Goal: Task Accomplishment & Management: Use online tool/utility

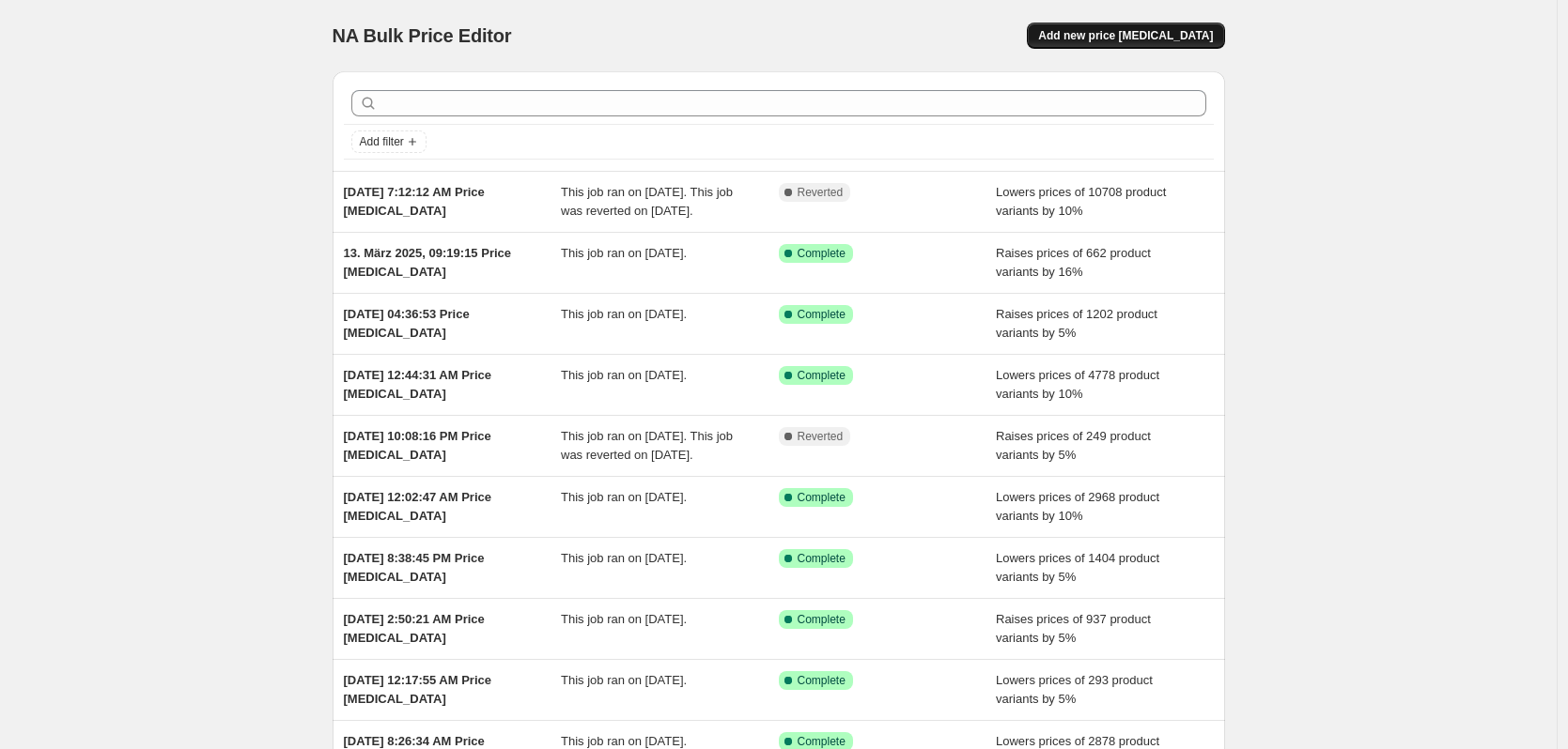
click at [1141, 40] on span "Add new price [MEDICAL_DATA]" at bounding box center [1125, 35] width 175 height 15
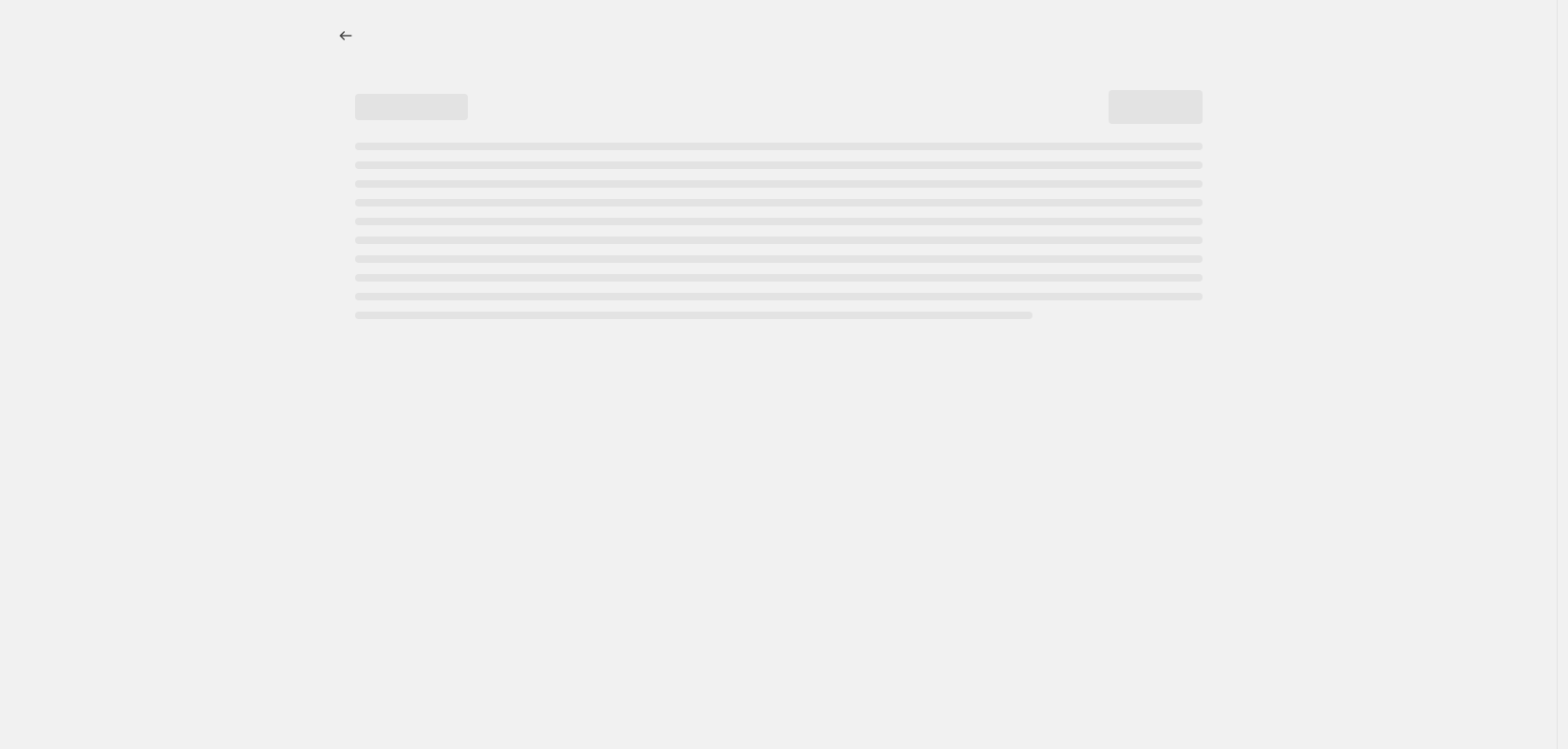
select select "percentage"
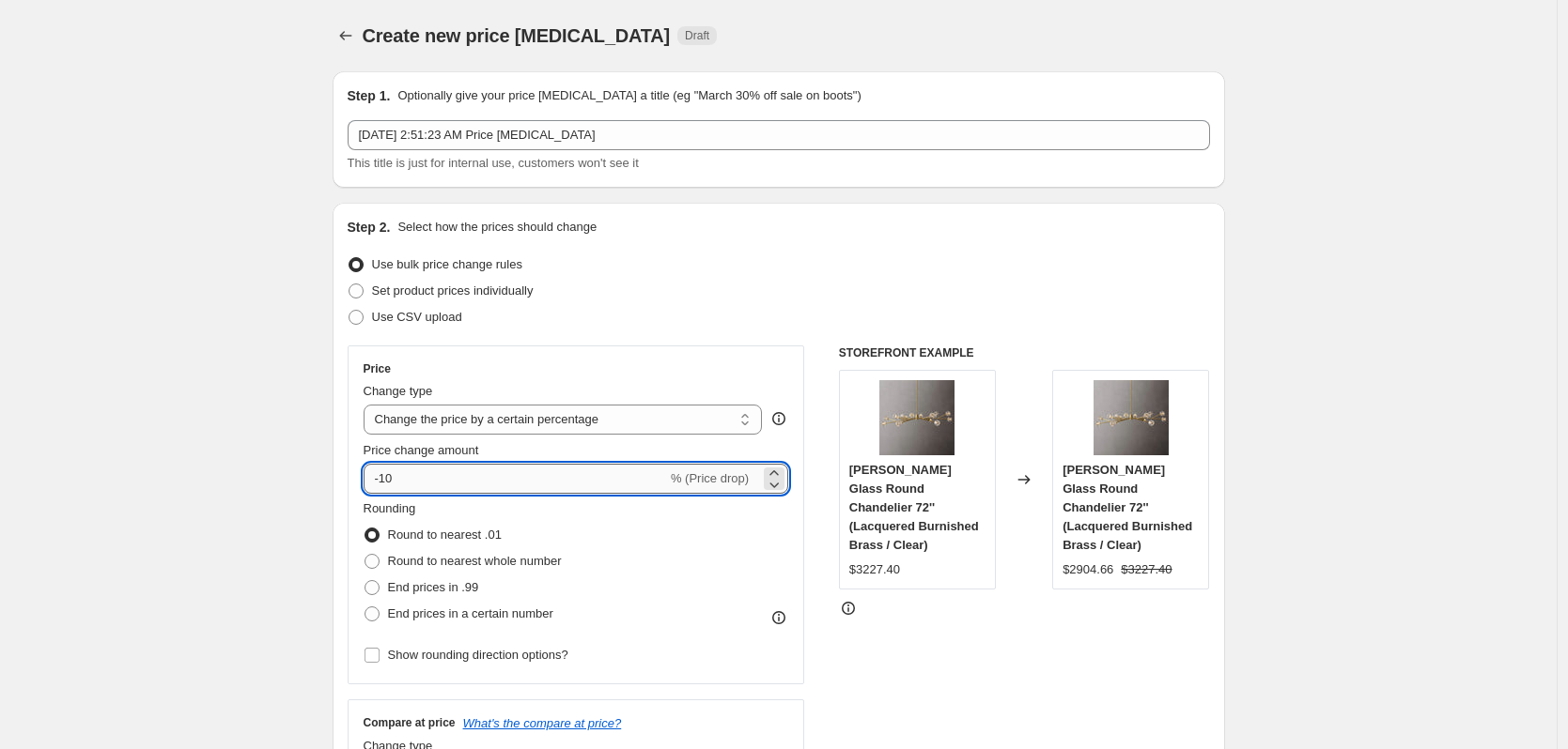
drag, startPoint x: 436, startPoint y: 471, endPoint x: 386, endPoint y: 471, distance: 50.0
click at [386, 471] on input "-10" at bounding box center [515, 478] width 303 height 30
type input "-8"
click at [459, 566] on span "Round to nearest whole number" at bounding box center [475, 561] width 174 height 14
click at [365, 555] on input "Round to nearest whole number" at bounding box center [364, 554] width 1 height 1
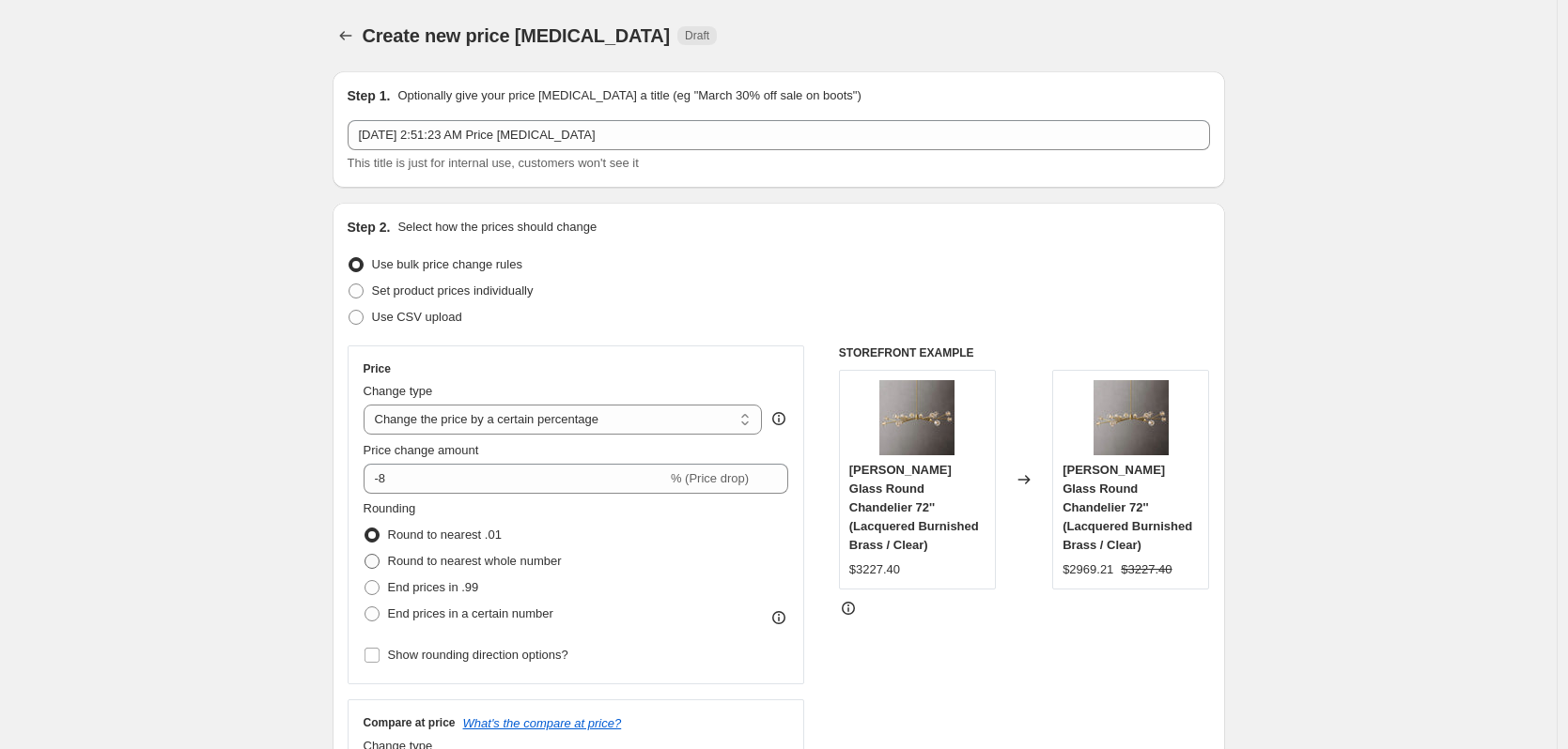
radio input "true"
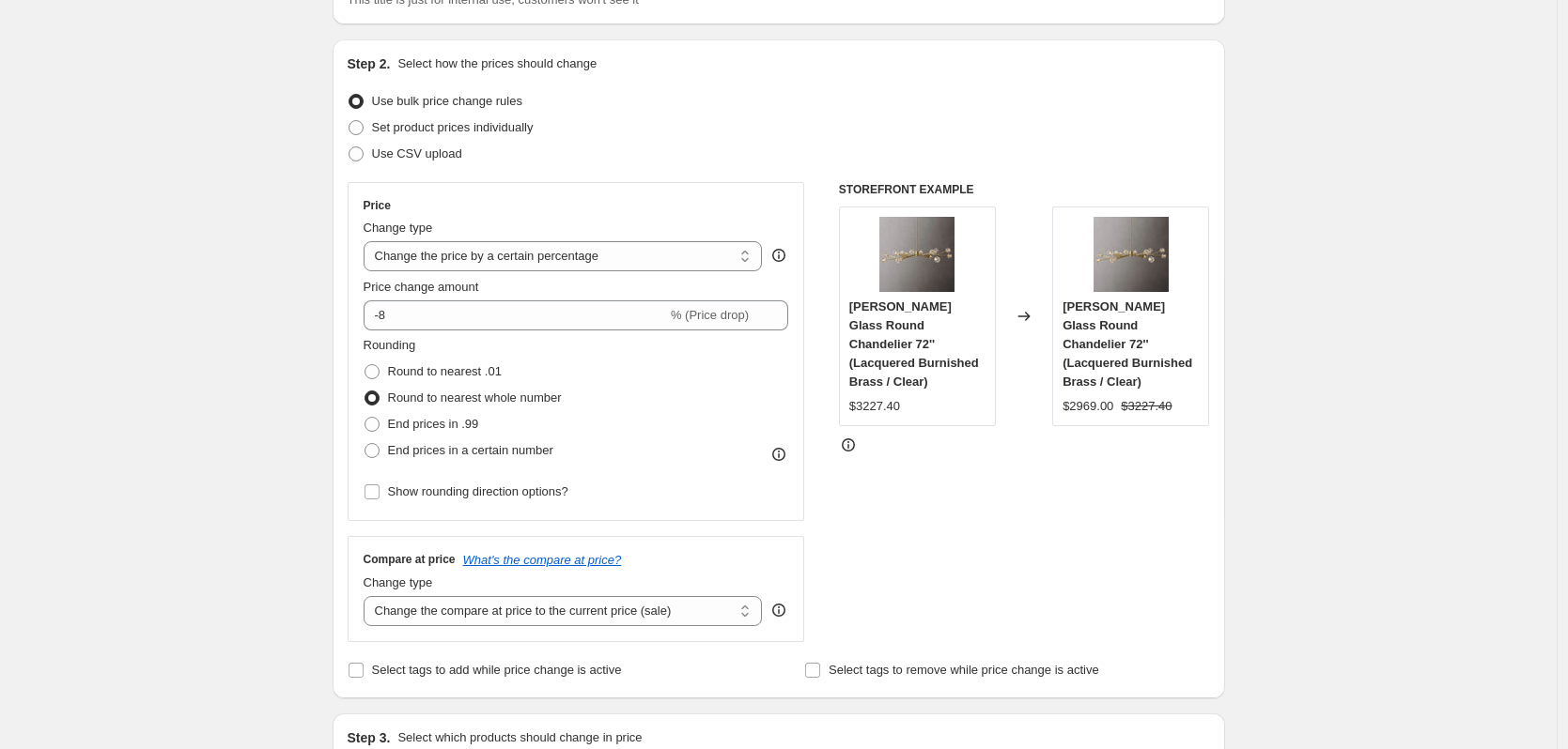
scroll to position [187, 0]
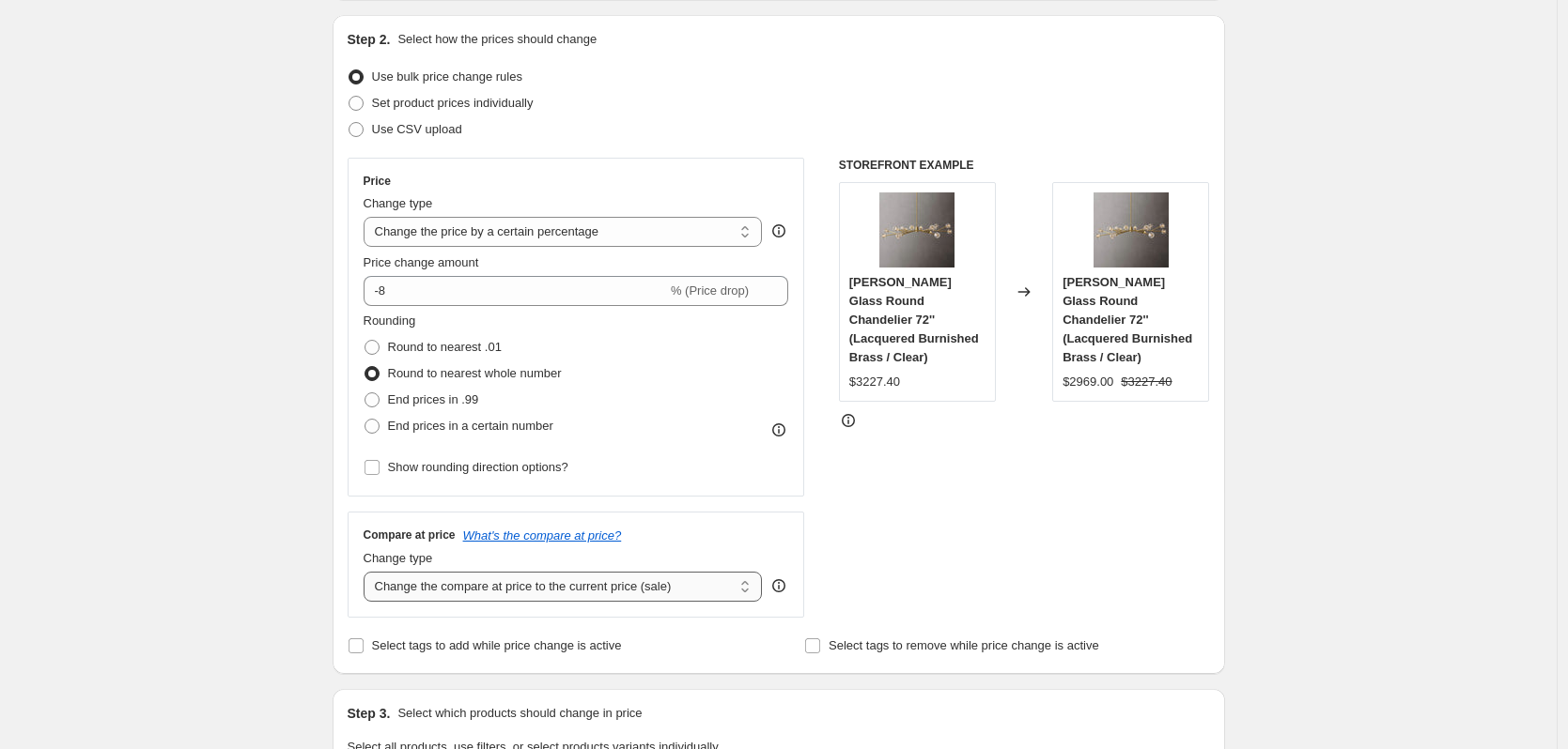
click at [497, 591] on select "Change the compare at price to the current price (sale) Change the compare at p…" at bounding box center [563, 586] width 399 height 30
select select "percentage"
click at [368, 572] on select "Change the compare at price to the current price (sale) Change the compare at p…" at bounding box center [563, 586] width 399 height 30
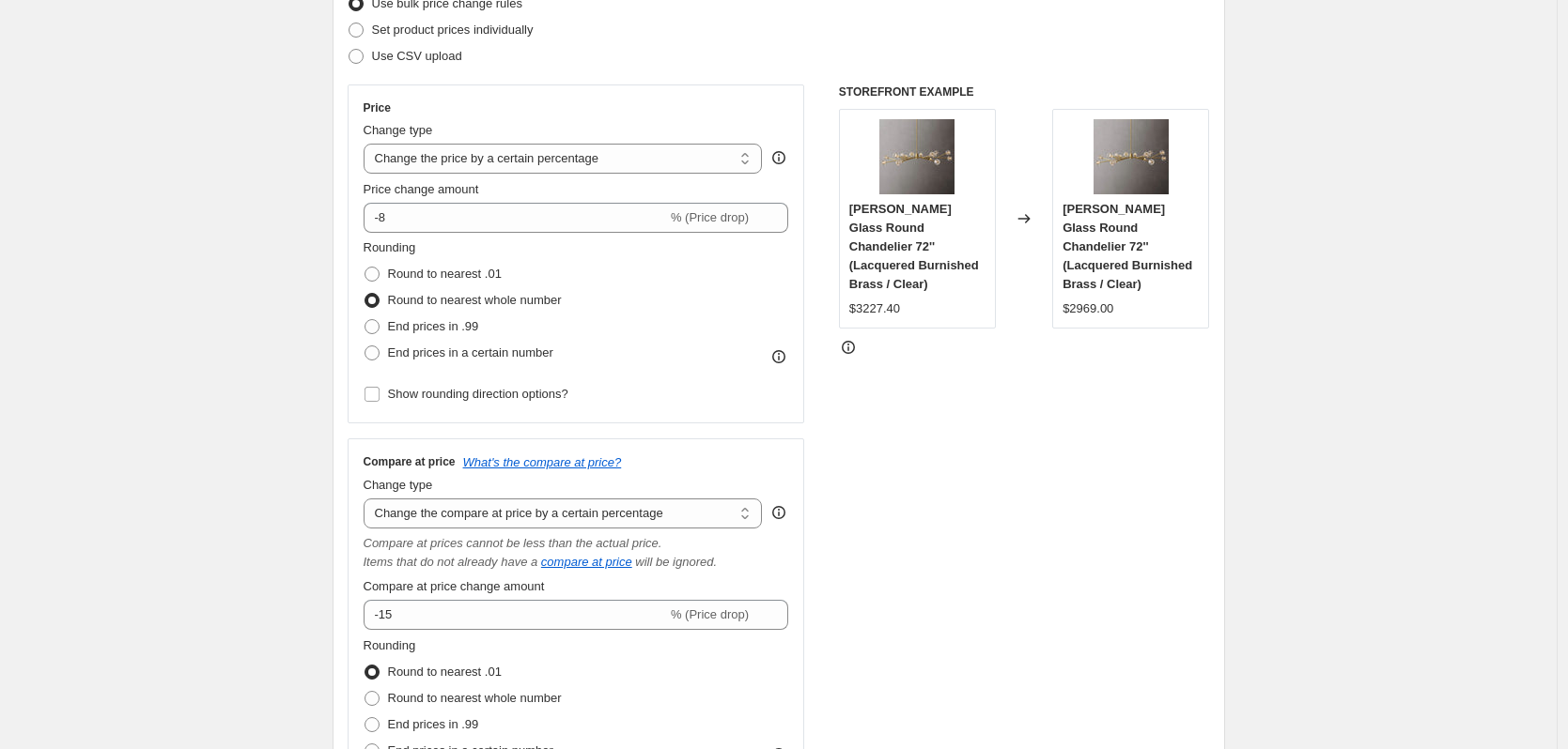
scroll to position [376, 0]
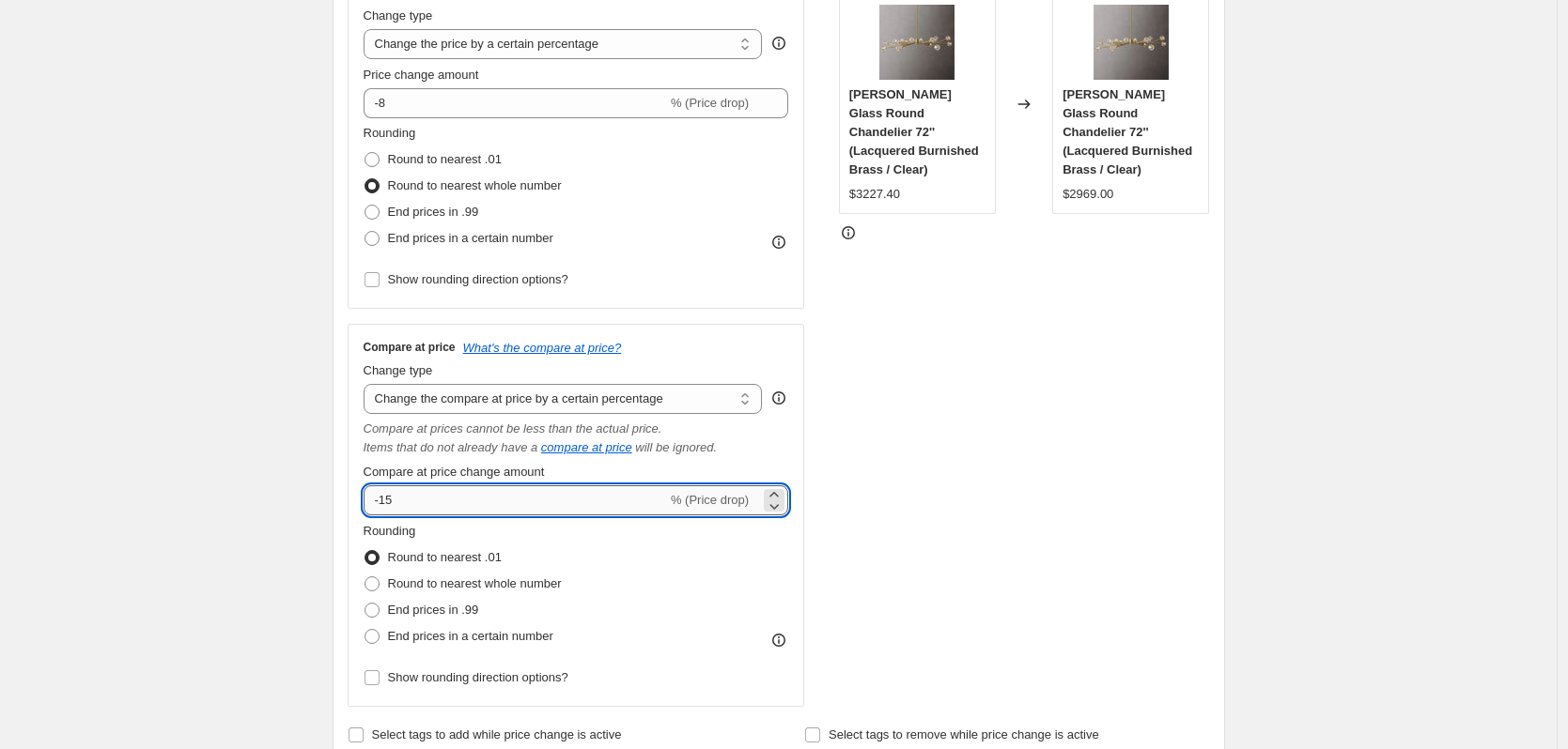
drag, startPoint x: 423, startPoint y: 500, endPoint x: 387, endPoint y: 494, distance: 36.5
click at [387, 494] on input "-15" at bounding box center [515, 500] width 303 height 30
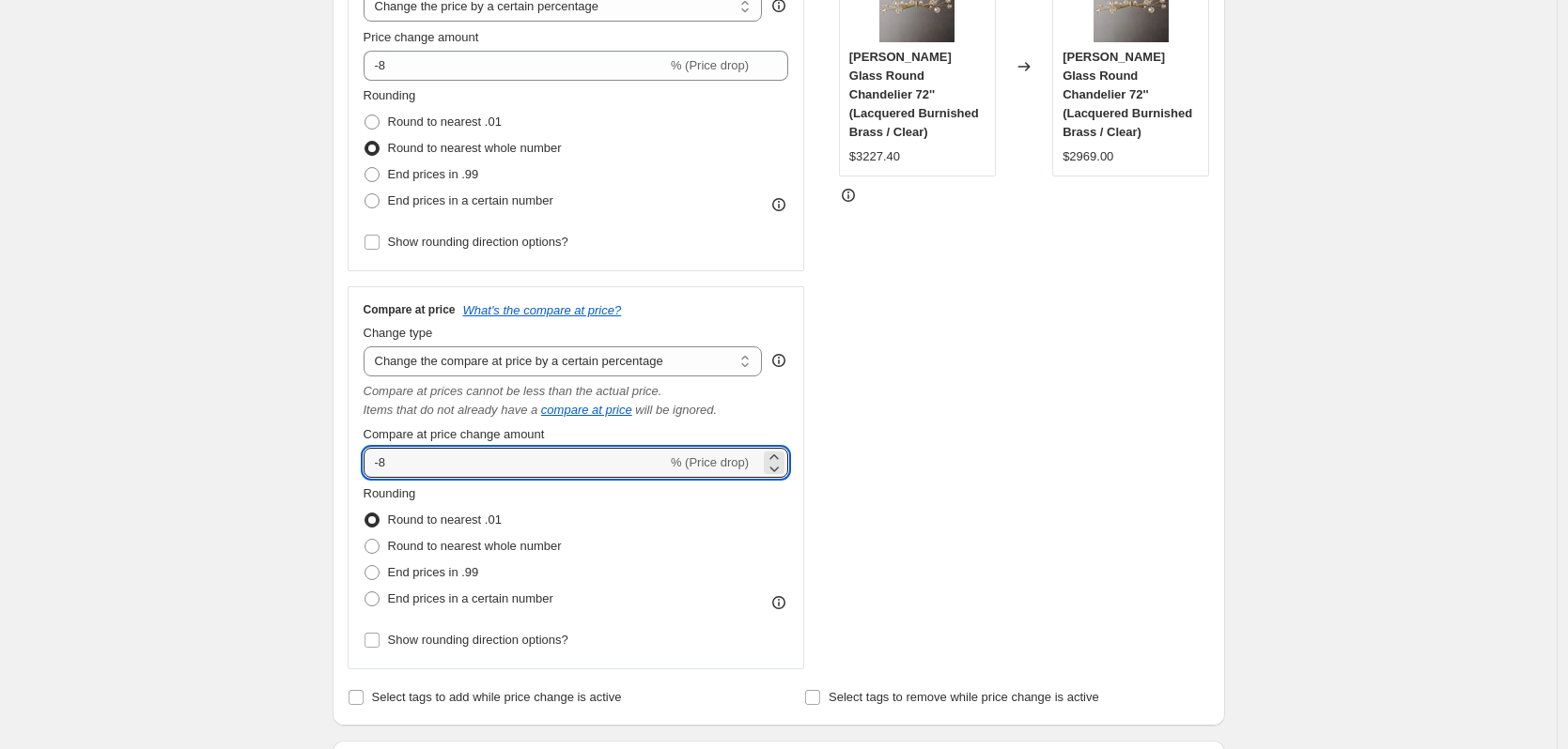
scroll to position [657, 0]
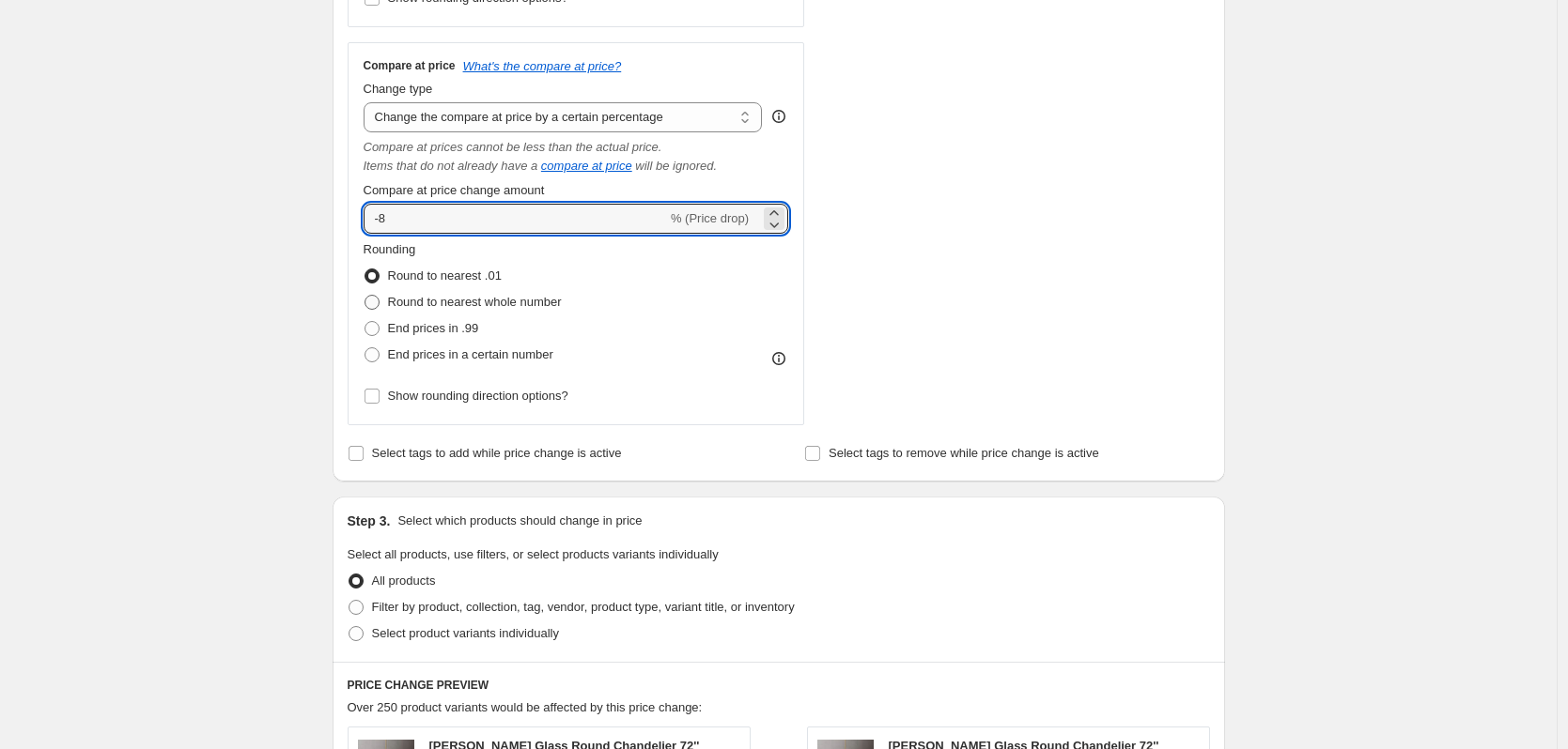
type input "-8"
click at [494, 305] on span "Round to nearest whole number" at bounding box center [475, 301] width 174 height 14
click at [365, 296] on input "Round to nearest whole number" at bounding box center [364, 295] width 1 height 1
radio input "true"
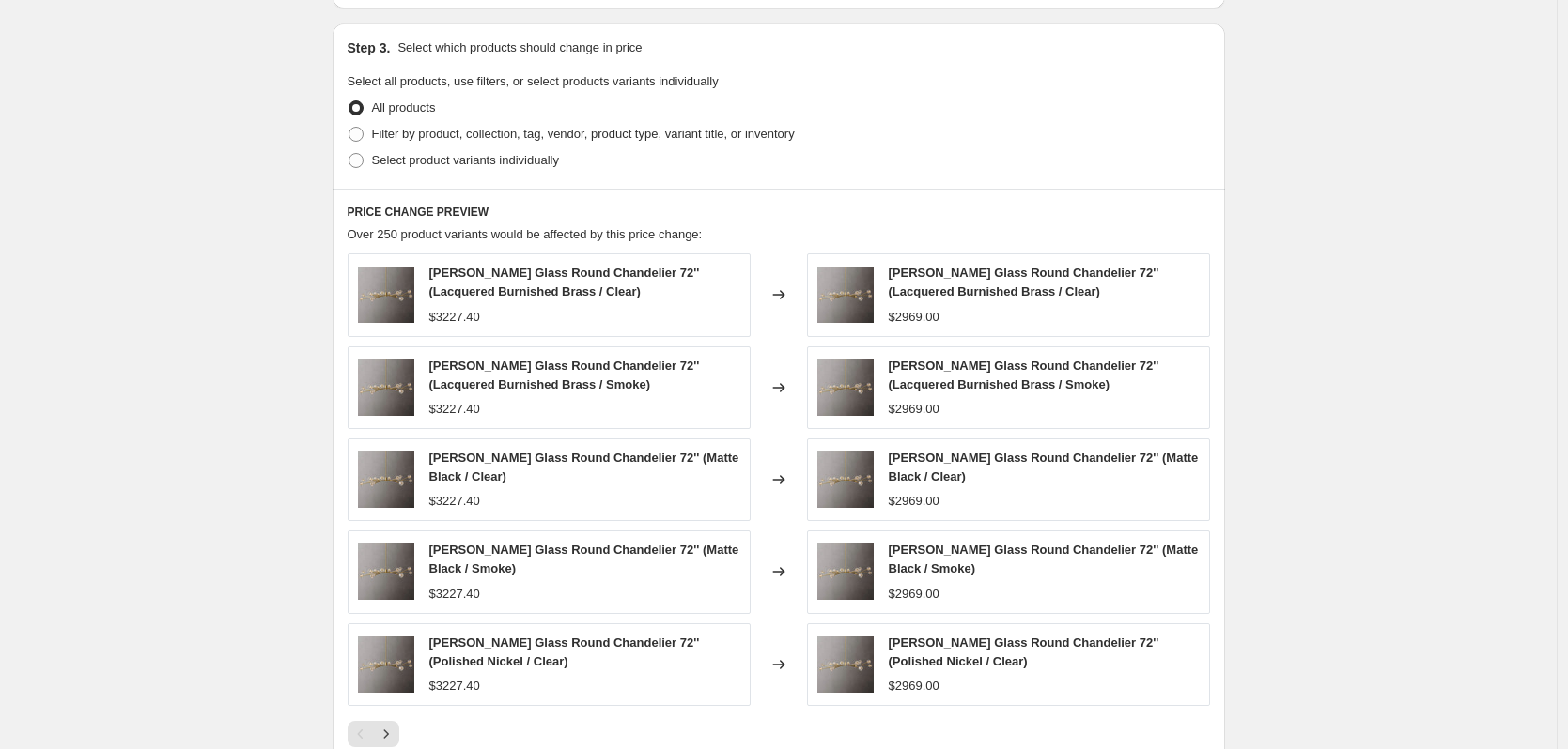
scroll to position [1436, 0]
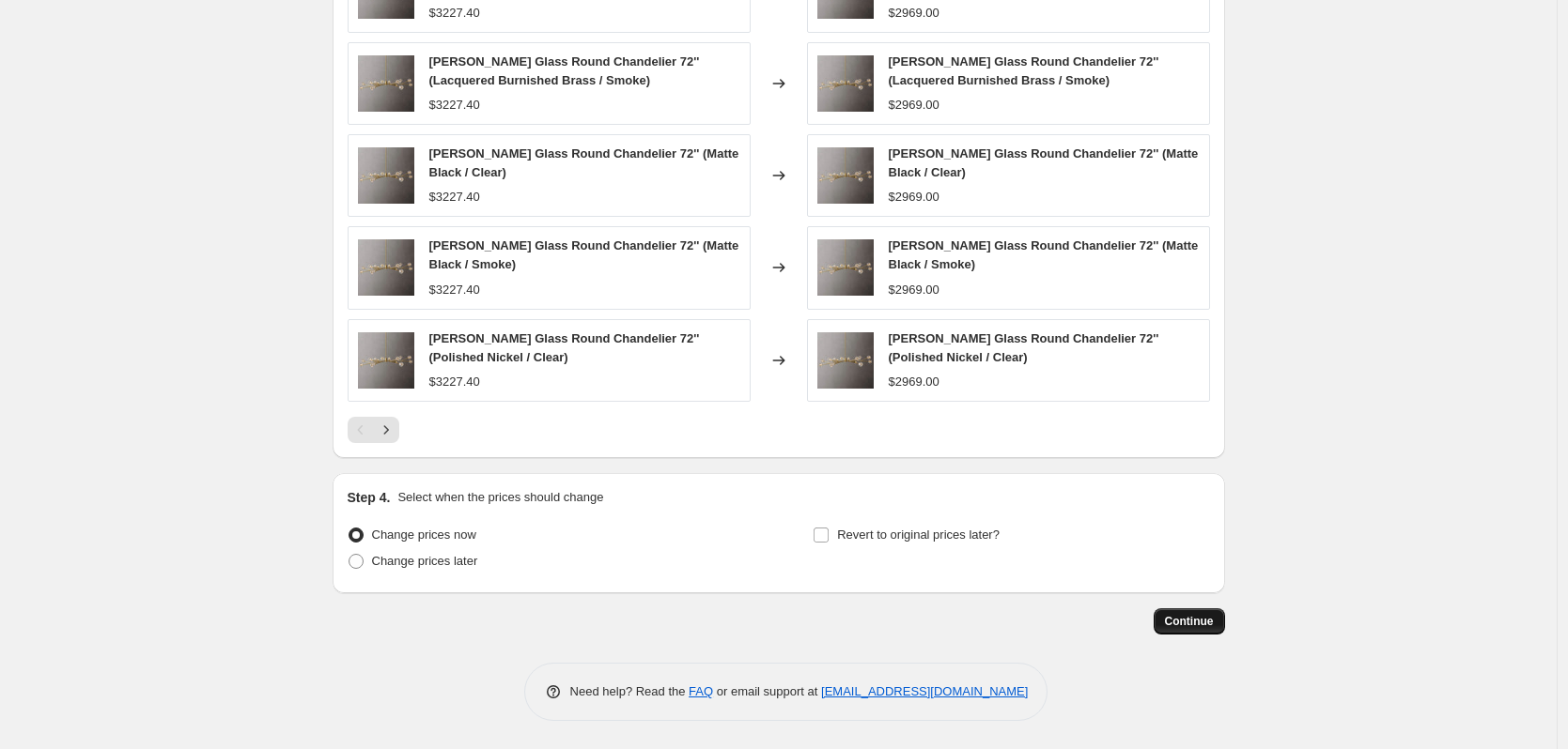
click at [1203, 622] on span "Continue" at bounding box center [1188, 622] width 49 height 15
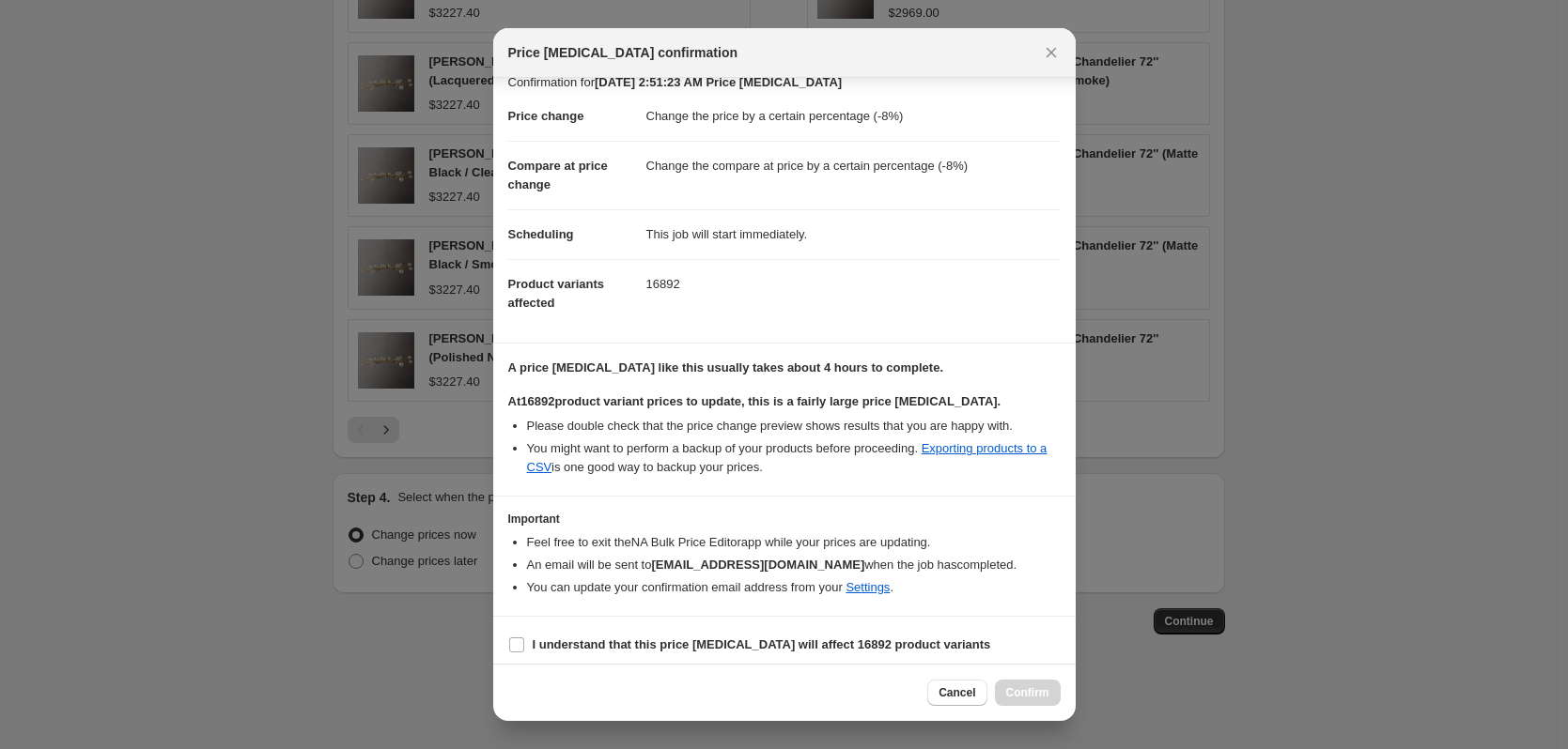
scroll to position [29, 0]
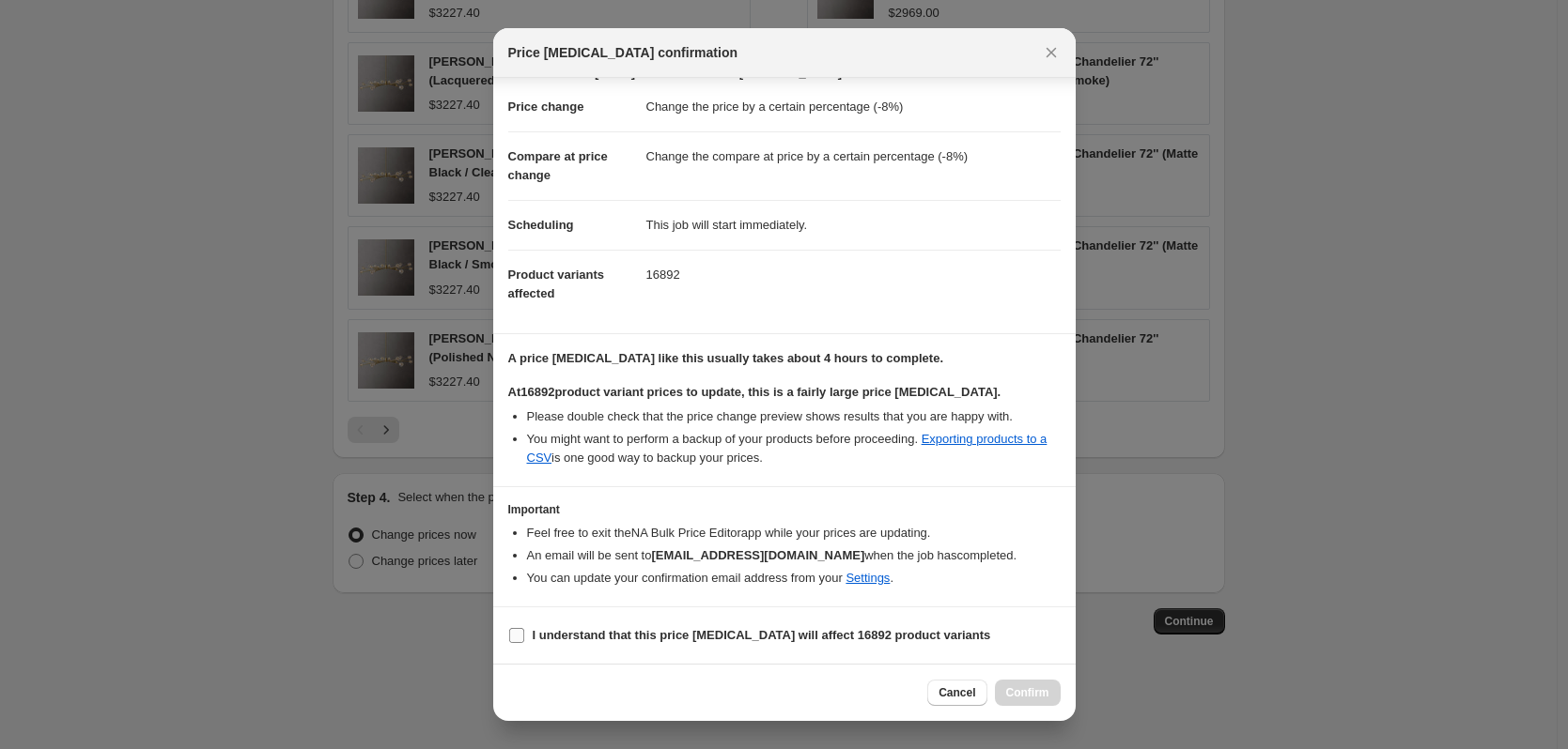
click at [518, 628] on input "I understand that this price [MEDICAL_DATA] will affect 16892 product variants" at bounding box center [517, 636] width 15 height 15
checkbox input "true"
click at [1047, 694] on span "Confirm" at bounding box center [1027, 694] width 43 height 15
